Goal: Information Seeking & Learning: Learn about a topic

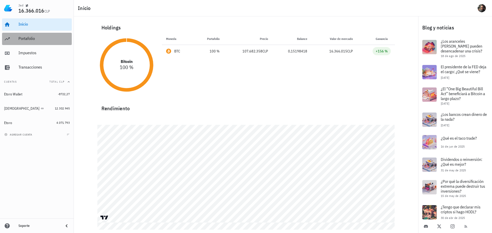
click at [33, 41] on div "Portafolio" at bounding box center [43, 39] width 51 height 12
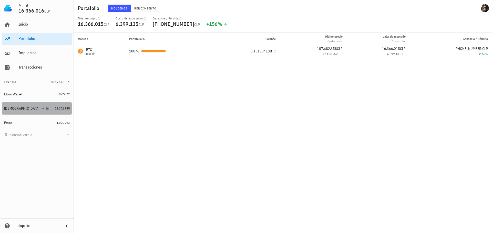
click at [59, 105] on link "Buda 12.302.945" at bounding box center [37, 108] width 70 height 12
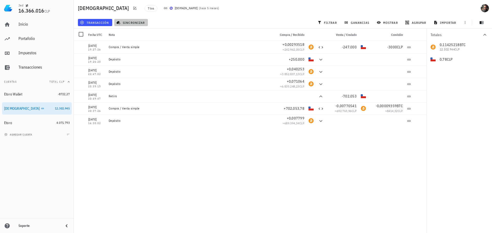
click at [142, 25] on button "sincronizar" at bounding box center [131, 22] width 34 height 7
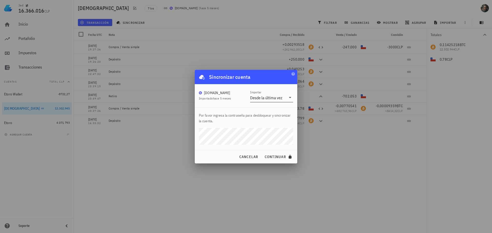
click at [276, 95] on div "Desde la última vez" at bounding box center [266, 97] width 32 height 5
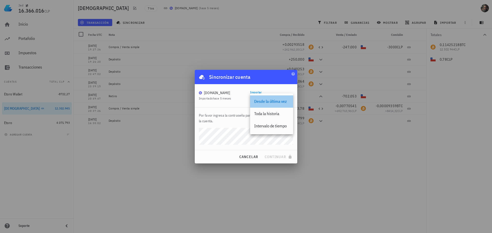
click at [280, 103] on div "Desde la última vez" at bounding box center [271, 101] width 35 height 5
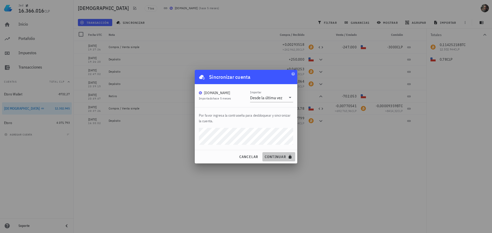
click at [275, 159] on span "continuar" at bounding box center [278, 157] width 29 height 5
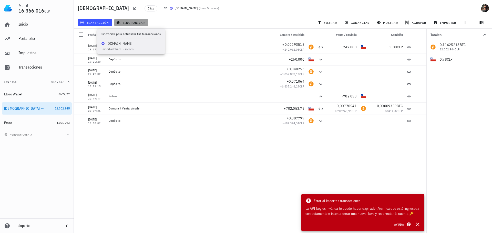
click at [132, 22] on span "sincronizar" at bounding box center [130, 22] width 27 height 4
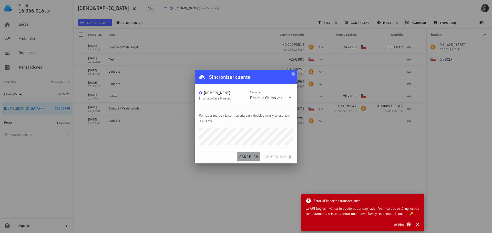
click at [243, 158] on span "cancelar" at bounding box center [248, 157] width 19 height 5
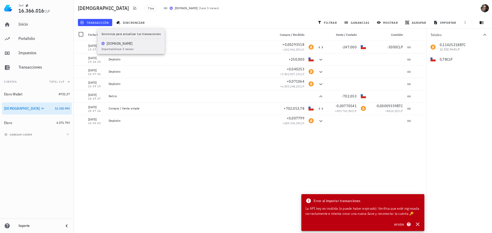
click at [163, 8] on icon at bounding box center [165, 8] width 4 height 4
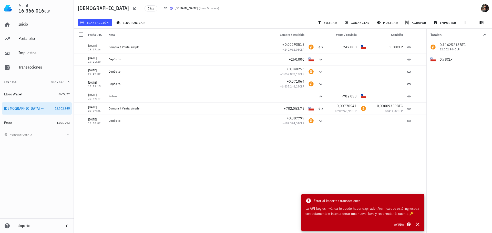
click at [163, 8] on icon at bounding box center [165, 8] width 4 height 4
click at [133, 7] on icon "button" at bounding box center [134, 8] width 3 height 3
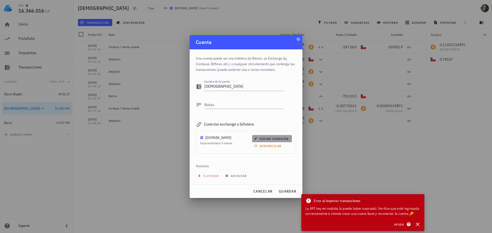
click at [281, 138] on span "editar conexión" at bounding box center [271, 139] width 33 height 4
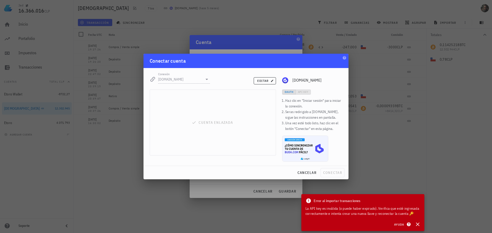
click at [228, 120] on div "Cuenta enlazada" at bounding box center [213, 123] width 126 height 66
click at [266, 80] on span "editar" at bounding box center [265, 81] width 16 height 4
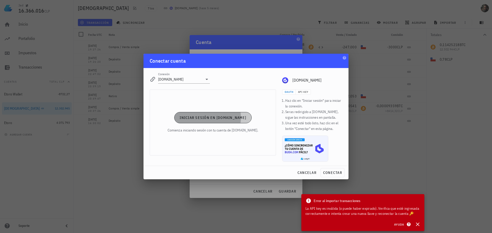
click at [220, 118] on span "Iniciar sesión en [DOMAIN_NAME]" at bounding box center [212, 118] width 67 height 5
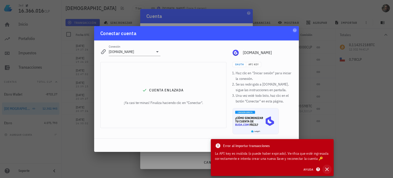
click at [328, 170] on icon "button" at bounding box center [327, 169] width 6 height 6
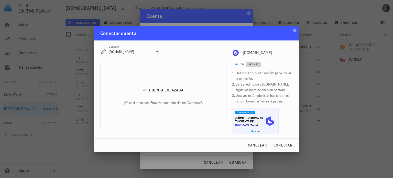
click at [255, 64] on span "API Key" at bounding box center [253, 64] width 11 height 3
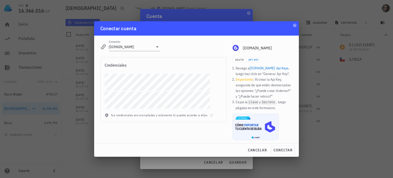
drag, startPoint x: 214, startPoint y: 27, endPoint x: 203, endPoint y: 26, distance: 11.4
click at [203, 26] on div "Conectar cuenta" at bounding box center [196, 28] width 205 height 14
click at [285, 151] on span "conectar" at bounding box center [283, 150] width 19 height 5
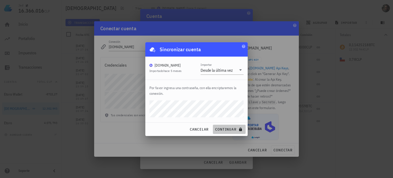
click at [223, 130] on span "continuar" at bounding box center [229, 129] width 29 height 5
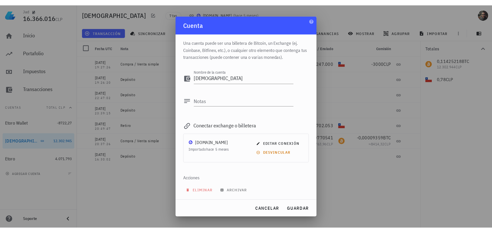
scroll to position [3, 0]
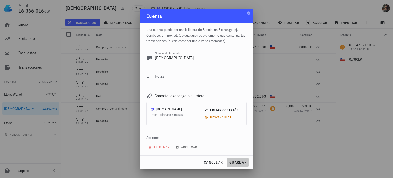
click at [241, 162] on span "guardar" at bounding box center [238, 162] width 18 height 5
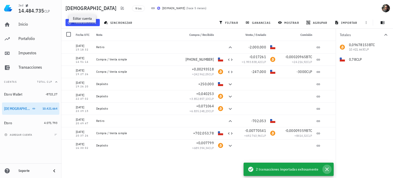
click at [328, 169] on icon "button" at bounding box center [327, 169] width 6 height 6
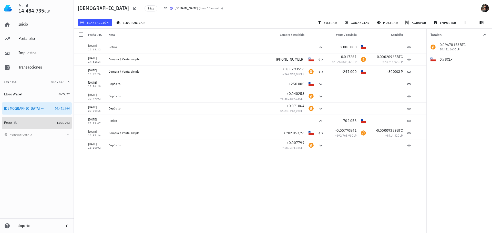
click at [38, 124] on div "Etoro" at bounding box center [29, 123] width 50 height 5
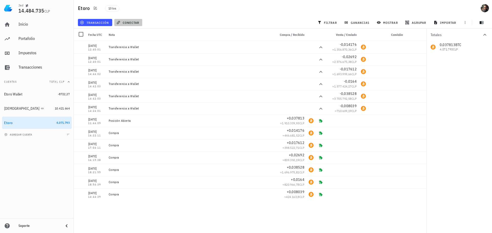
click at [128, 21] on span "conectar" at bounding box center [128, 22] width 22 height 4
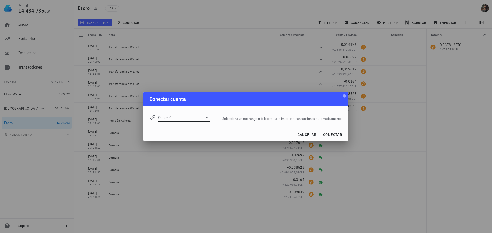
click at [203, 118] on div at bounding box center [206, 117] width 7 height 6
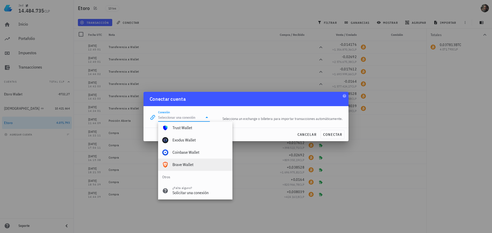
scroll to position [360, 0]
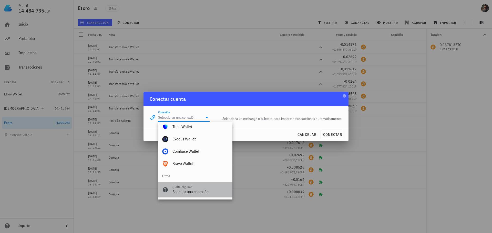
click at [202, 191] on div "Solicitar una conexión" at bounding box center [200, 192] width 56 height 5
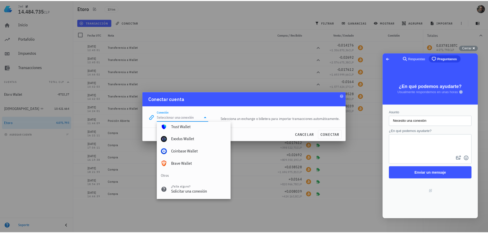
scroll to position [0, 0]
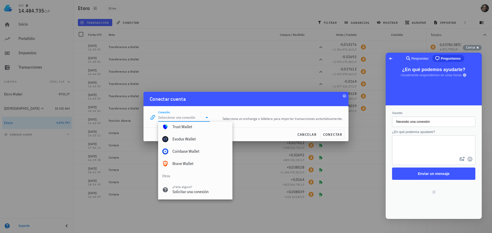
click at [440, 152] on textarea "¿En qué podemos ayudarte?" at bounding box center [433, 146] width 82 height 20
type textarea "E"
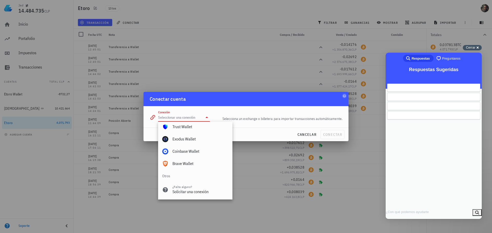
click at [474, 47] on span "Cerrar" at bounding box center [470, 48] width 9 height 4
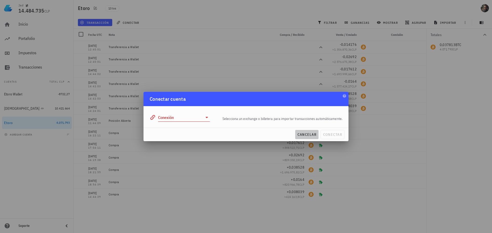
click at [308, 134] on span "cancelar" at bounding box center [306, 134] width 19 height 5
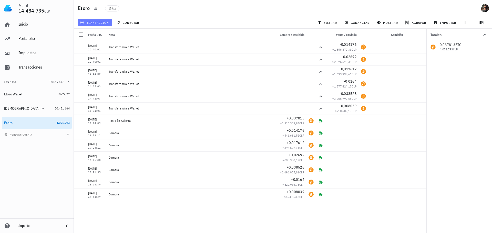
click at [95, 22] on span "transacción" at bounding box center [95, 22] width 28 height 4
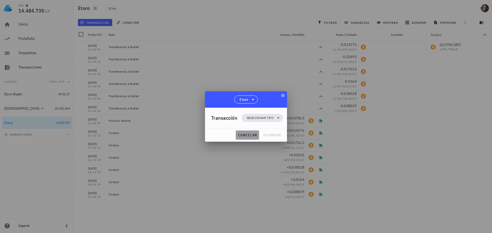
click at [250, 137] on span "cancelar" at bounding box center [247, 135] width 19 height 5
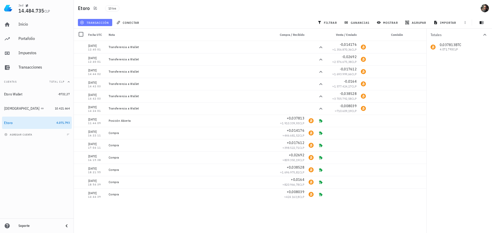
click at [97, 23] on span "transacción" at bounding box center [95, 22] width 28 height 4
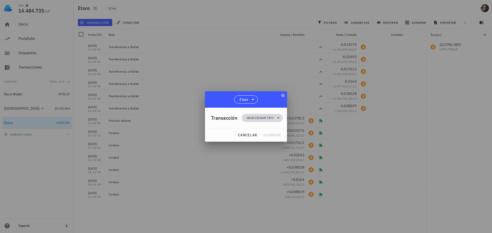
click at [257, 116] on span "Seleccionar tipo" at bounding box center [260, 118] width 27 height 5
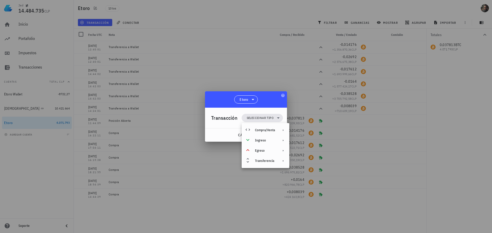
click at [238, 53] on div at bounding box center [246, 116] width 492 height 233
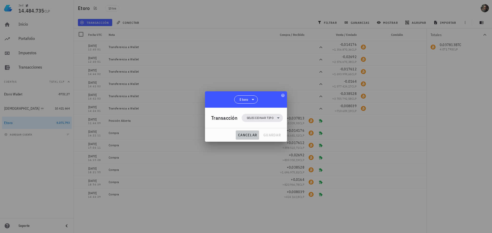
click at [247, 135] on span "cancelar" at bounding box center [247, 135] width 19 height 5
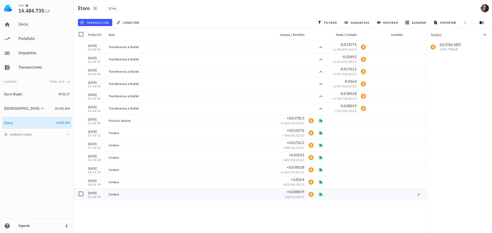
click at [214, 196] on div "Compra" at bounding box center [190, 195] width 163 height 4
click at [100, 195] on div "[DATE]" at bounding box center [96, 193] width 16 height 5
click at [418, 196] on icon "button" at bounding box center [418, 194] width 2 height 2
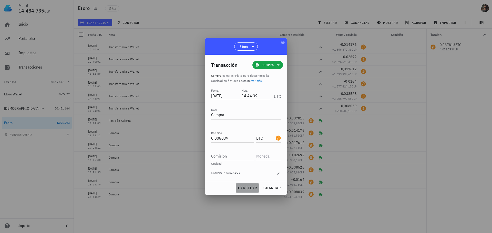
click at [242, 187] on span "cancelar" at bounding box center [247, 188] width 19 height 5
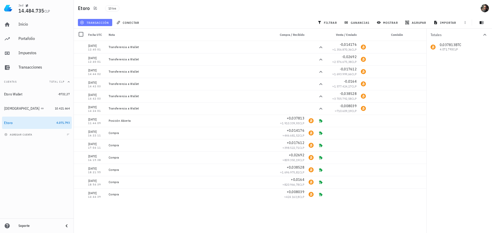
click at [97, 23] on span "transacción" at bounding box center [95, 22] width 28 height 4
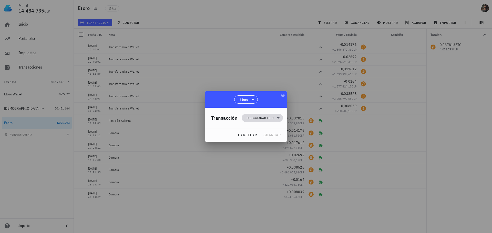
click at [274, 120] on span "Seleccionar tipo" at bounding box center [262, 118] width 35 height 8
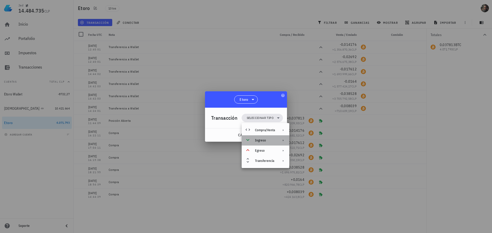
click at [269, 141] on div "Ingreso" at bounding box center [265, 141] width 20 height 4
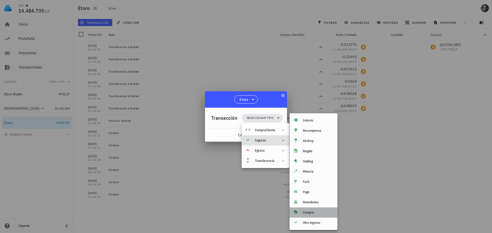
click at [319, 214] on div "Compra" at bounding box center [318, 213] width 30 height 4
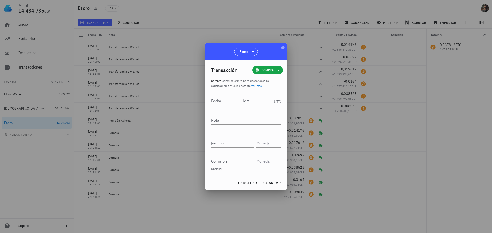
click at [225, 103] on input "Fecha" at bounding box center [225, 101] width 28 height 8
click at [222, 103] on input "Fecha" at bounding box center [225, 101] width 29 height 8
click at [228, 102] on input "26" at bounding box center [225, 101] width 29 height 8
click at [257, 102] on input "Hora" at bounding box center [255, 101] width 27 height 8
click at [225, 99] on input "26" at bounding box center [224, 101] width 27 height 8
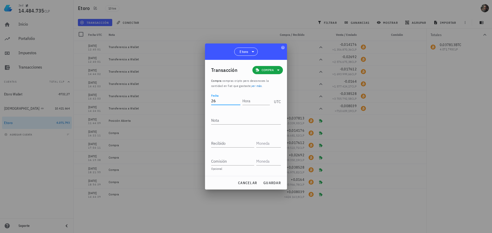
type input "2"
type input "[DATE]"
click at [246, 99] on div "Hora" at bounding box center [255, 101] width 27 height 8
click at [255, 100] on input "Hora" at bounding box center [255, 101] width 29 height 8
type input "01:18:00"
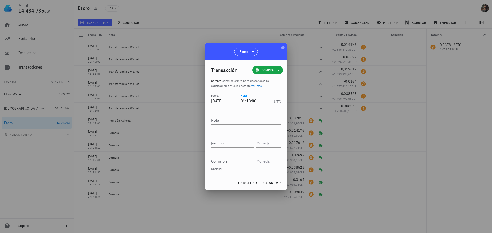
click at [256, 108] on div "Fecha [DATE] Hora 01:18:00 UTC" at bounding box center [246, 102] width 70 height 19
click at [232, 123] on textarea "Nota" at bounding box center [246, 120] width 70 height 8
click at [226, 143] on input "Recibido" at bounding box center [232, 143] width 43 height 8
click at [220, 47] on div "Etoro" at bounding box center [246, 52] width 82 height 16
click at [227, 145] on input "Recibido" at bounding box center [232, 143] width 43 height 8
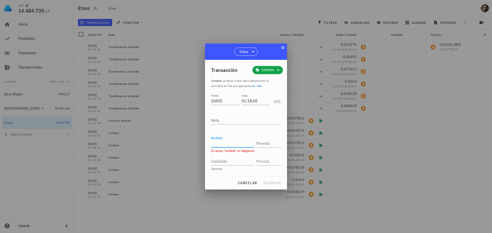
click at [225, 143] on input "Recibido" at bounding box center [232, 143] width 43 height 8
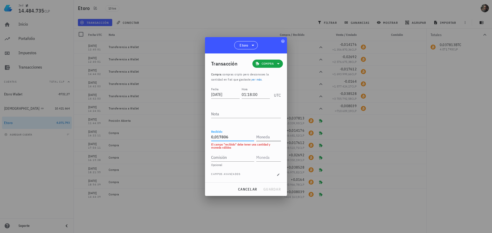
type input "0,017806"
click at [266, 137] on input "text" at bounding box center [268, 137] width 24 height 8
click at [268, 137] on input "text" at bounding box center [268, 137] width 24 height 8
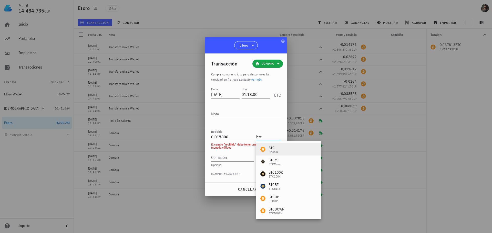
click at [274, 149] on div "BTC" at bounding box center [272, 147] width 9 height 5
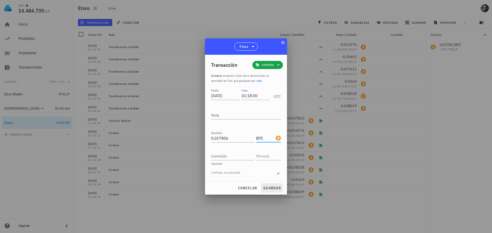
type input "BTC"
click at [276, 188] on span "guardar" at bounding box center [272, 188] width 18 height 5
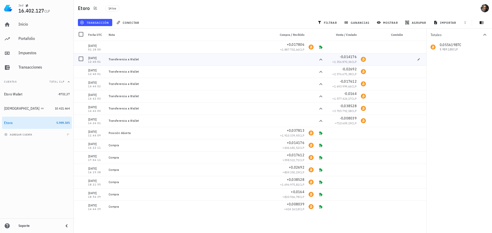
click at [269, 59] on div "Transferencia a Wallet" at bounding box center [190, 59] width 163 height 4
click at [417, 60] on icon "button" at bounding box center [418, 59] width 3 height 3
type input "[DATE]"
type input "12:40:01"
type textarea "Transferencia a Wallet"
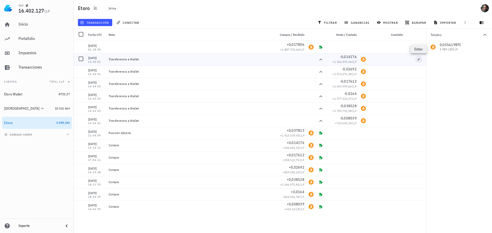
type input "0,014176"
type input "BTC"
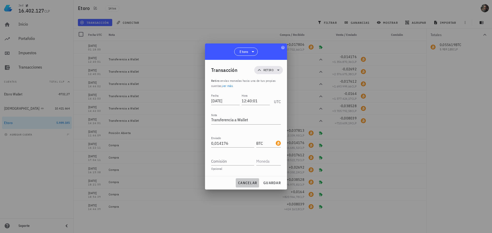
click at [247, 180] on button "cancelar" at bounding box center [247, 183] width 23 height 9
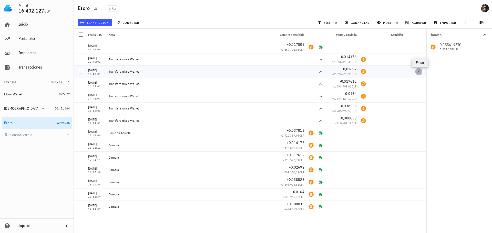
click at [419, 71] on icon "button" at bounding box center [418, 71] width 3 height 3
type input "0,02692"
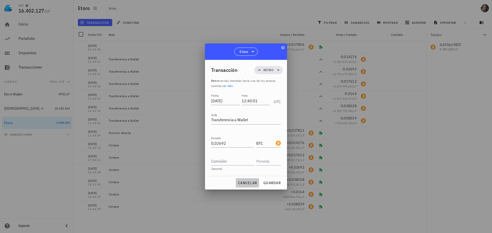
click at [248, 181] on span "cancelar" at bounding box center [247, 183] width 19 height 5
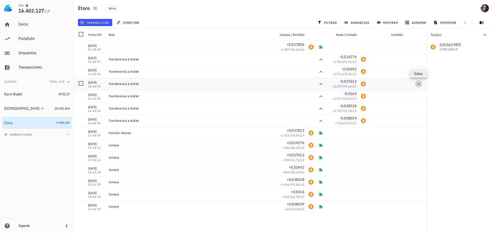
click at [419, 84] on icon "button" at bounding box center [418, 84] width 2 height 2
type input "[DATE]"
type input "14:44:02"
type input "0,017612"
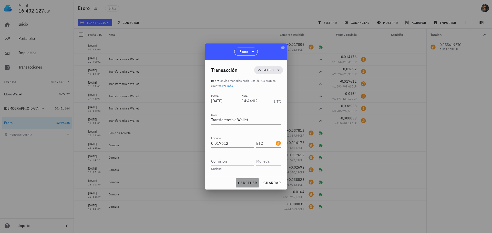
click at [248, 182] on span "cancelar" at bounding box center [247, 183] width 19 height 5
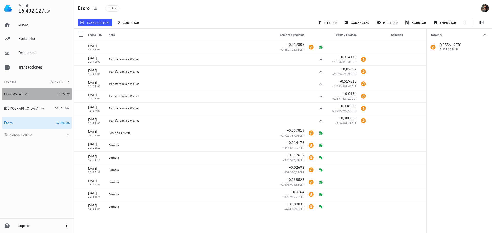
click at [29, 92] on div "Etoro Wallet" at bounding box center [30, 94] width 52 height 5
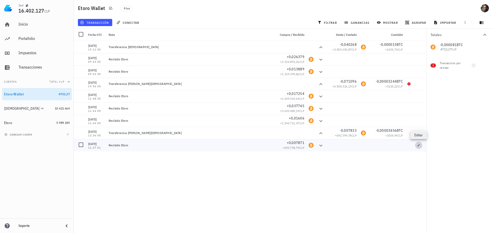
click at [418, 147] on icon "button" at bounding box center [418, 145] width 3 height 3
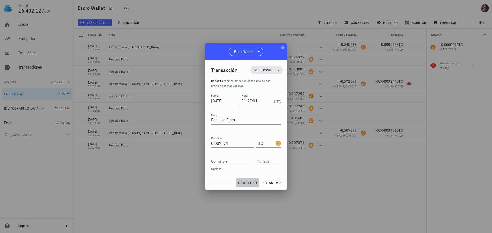
click at [245, 181] on button "cancelar" at bounding box center [247, 183] width 23 height 9
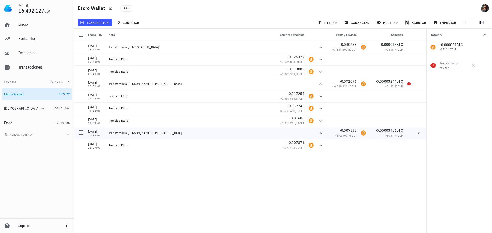
click at [304, 132] on div at bounding box center [290, 133] width 33 height 12
click at [419, 133] on icon "button" at bounding box center [418, 133] width 3 height 3
type input "12:36:00"
type textarea "Transferencia [PERSON_NAME][DEMOGRAPHIC_DATA]"
type input "0,007833"
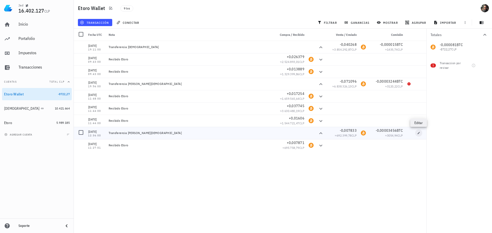
type input "BTC"
type input "0,00003456"
type input "BTC"
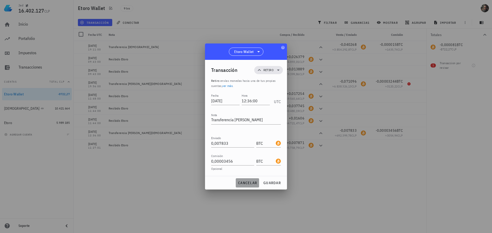
click at [247, 182] on span "cancelar" at bounding box center [247, 183] width 19 height 5
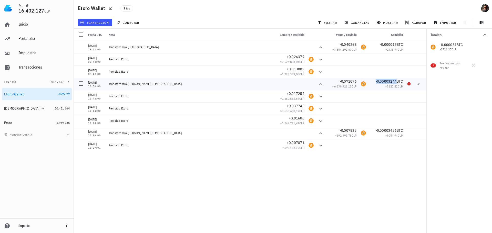
click at [393, 81] on span "-0,00003244" at bounding box center [385, 81] width 21 height 5
click at [409, 85] on icon at bounding box center [408, 83] width 3 height 3
click at [461, 62] on div "Transaccion por revisar" at bounding box center [451, 65] width 22 height 9
click at [35, 40] on div "Portafolio" at bounding box center [43, 38] width 51 height 5
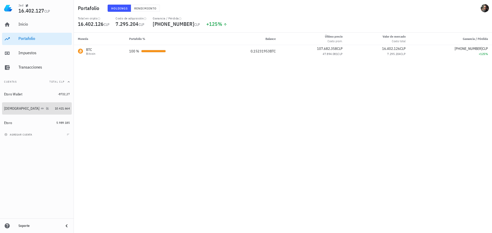
click at [43, 107] on div "[DEMOGRAPHIC_DATA]" at bounding box center [28, 108] width 49 height 5
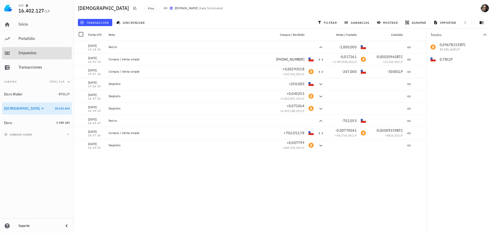
click at [34, 54] on div "Impuestos" at bounding box center [43, 52] width 51 height 5
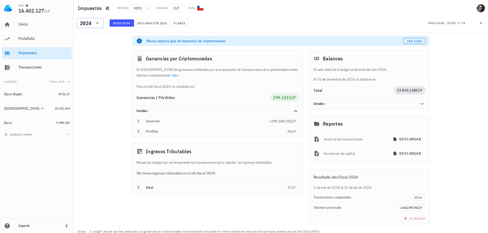
click at [96, 24] on icon at bounding box center [97, 23] width 6 height 6
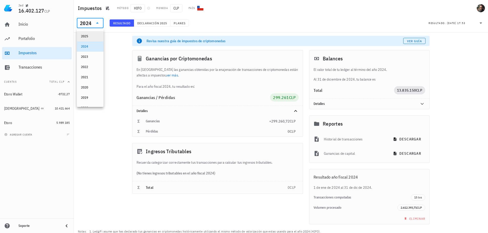
click at [90, 38] on div "2025" at bounding box center [90, 36] width 18 height 4
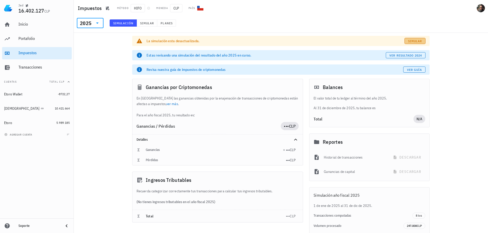
click at [415, 39] on span "Simular" at bounding box center [415, 41] width 14 height 4
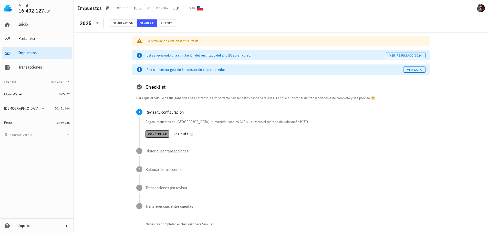
click at [155, 134] on span "Confirmar" at bounding box center [157, 134] width 19 height 4
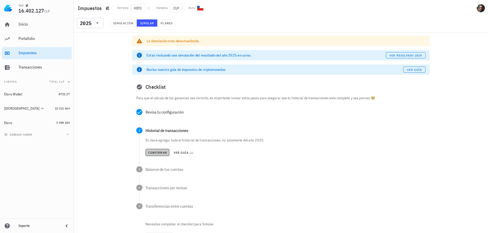
click at [162, 152] on span "Confirmar" at bounding box center [157, 153] width 19 height 4
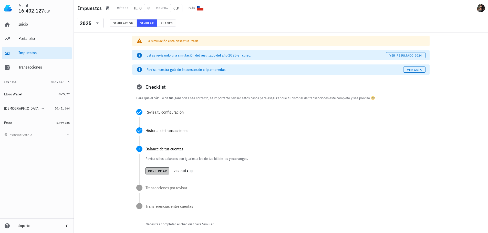
click at [155, 172] on span "Confirmar" at bounding box center [157, 171] width 19 height 4
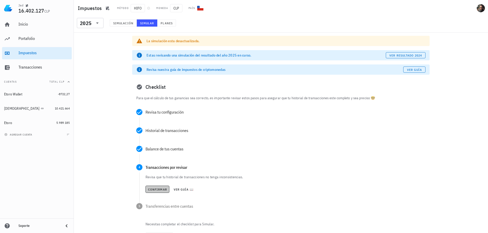
click at [156, 191] on span "Confirmar" at bounding box center [157, 190] width 19 height 4
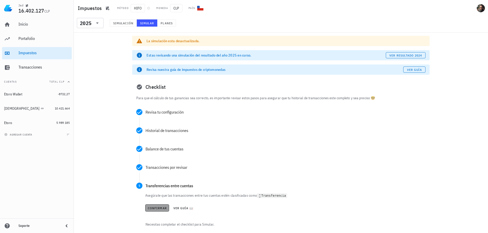
click at [158, 209] on span "Confirmar" at bounding box center [157, 208] width 19 height 4
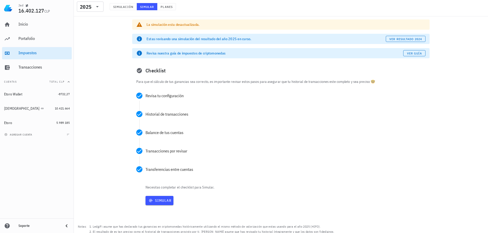
scroll to position [24, 0]
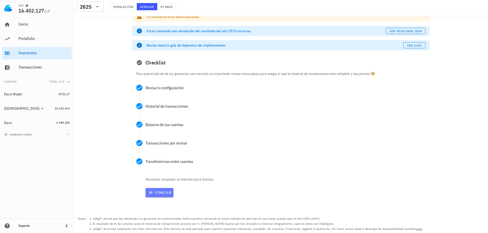
click at [159, 193] on span "Simular" at bounding box center [160, 193] width 24 height 5
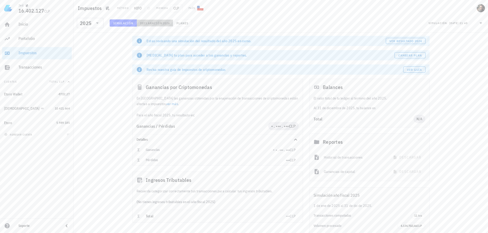
click at [163, 24] on span "2026" at bounding box center [165, 23] width 7 height 4
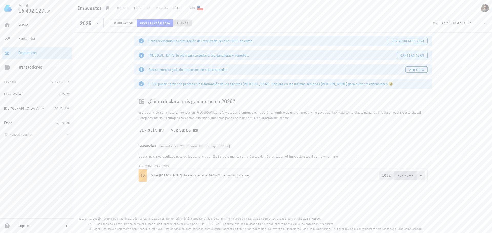
click at [184, 23] on span "Planes" at bounding box center [182, 23] width 12 height 4
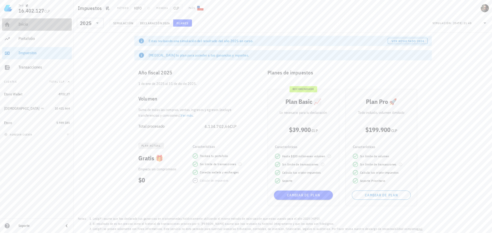
click at [27, 22] on div "Inicio" at bounding box center [43, 24] width 51 height 5
